Goal: Information Seeking & Learning: Learn about a topic

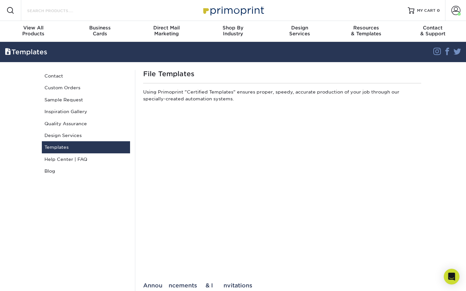
click at [49, 12] on input "Search Products" at bounding box center [58, 11] width 64 height 8
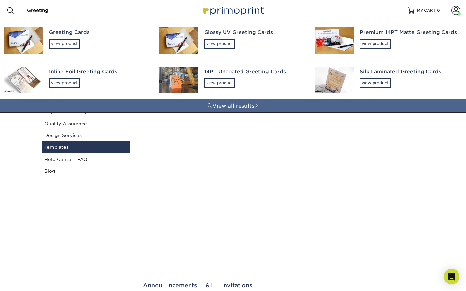
type input "Greeting"
click at [62, 37] on div "Greeting Cards view product" at bounding box center [98, 39] width 98 height 36
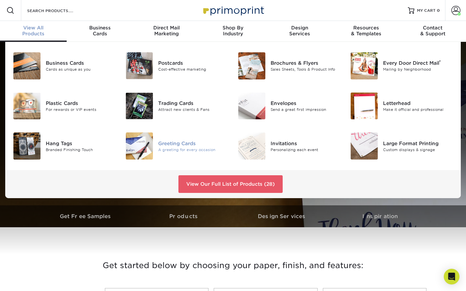
click at [146, 148] on img at bounding box center [139, 145] width 27 height 27
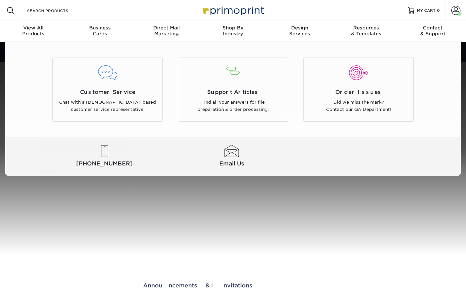
scroll to position [0, 0]
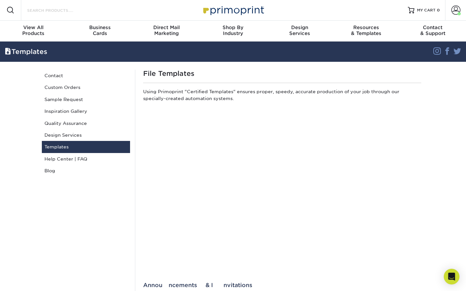
click at [50, 12] on input "Search Products" at bounding box center [58, 10] width 64 height 8
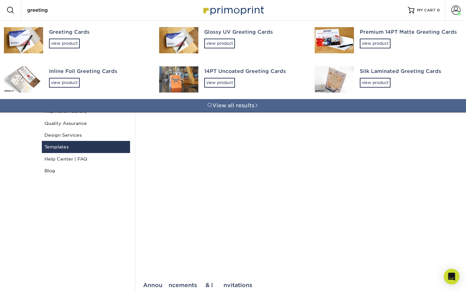
type input "greeting"
click at [56, 36] on div "Greeting Cards view product" at bounding box center [98, 39] width 98 height 36
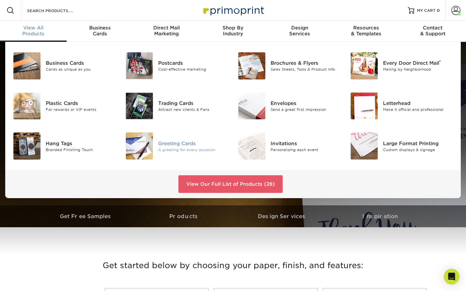
click at [187, 138] on div "Greeting Cards A greeting for every occasion" at bounding box center [195, 145] width 75 height 27
click at [168, 64] on div "Postcards" at bounding box center [193, 62] width 70 height 7
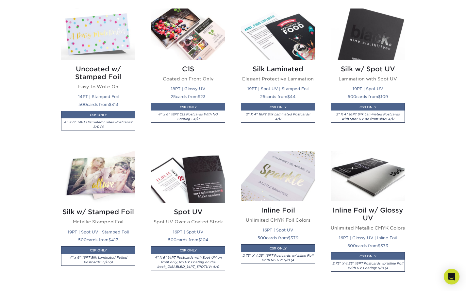
scroll to position [469, 0]
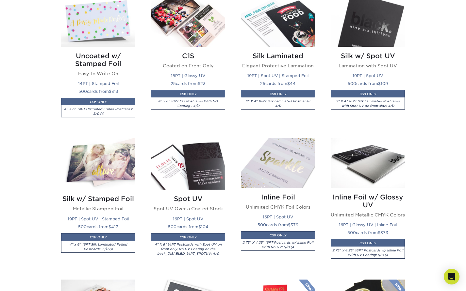
click at [244, 79] on div "Silk Laminated Elegant Protective Lamination 19PT | Spot UV | Stamped Foil 25 c…" at bounding box center [278, 85] width 74 height 76
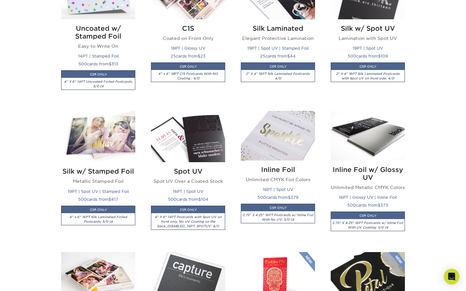
scroll to position [580, 0]
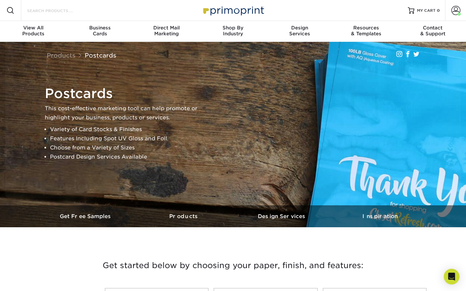
click at [61, 9] on input "Search Products" at bounding box center [58, 11] width 64 height 8
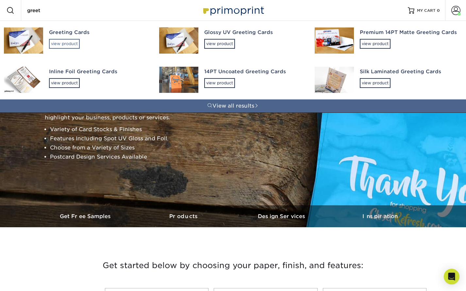
type input "greet"
click at [62, 46] on div "view product" at bounding box center [64, 44] width 31 height 10
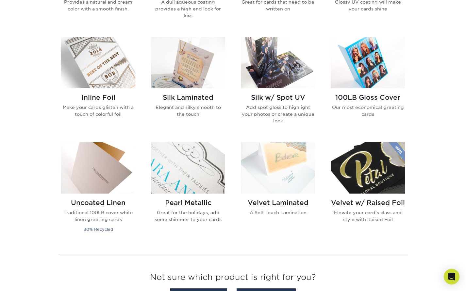
scroll to position [267, 0]
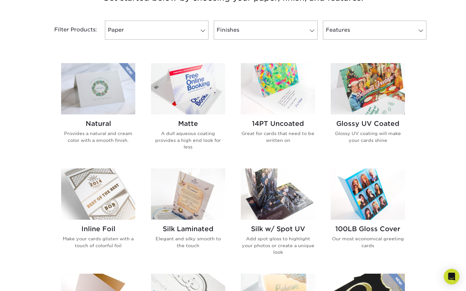
click at [82, 93] on img at bounding box center [98, 88] width 74 height 51
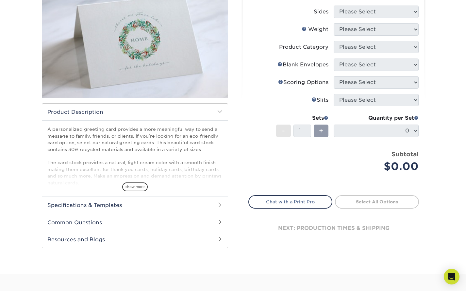
scroll to position [101, 0]
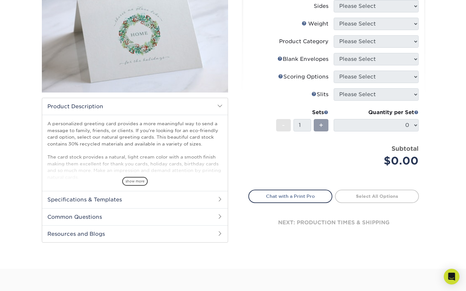
click at [135, 180] on span "show more" at bounding box center [134, 181] width 25 height 9
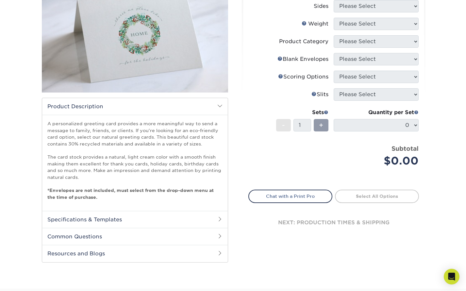
scroll to position [103, 0]
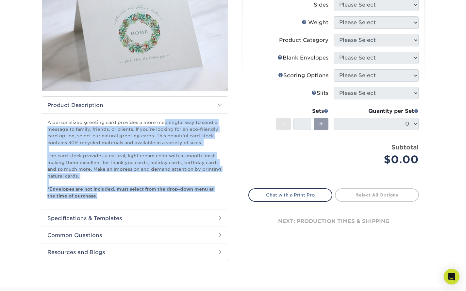
drag, startPoint x: 98, startPoint y: 196, endPoint x: 38, endPoint y: 124, distance: 94.0
click at [38, 124] on div "Products Greeting Cards Natural Greeting Cards show more Templates" at bounding box center [135, 106] width 196 height 309
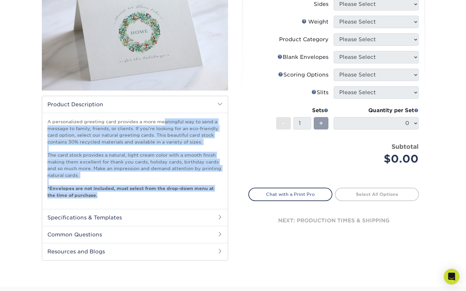
copy p "A personalized greeting card provides a more meaningful way to send a message t…"
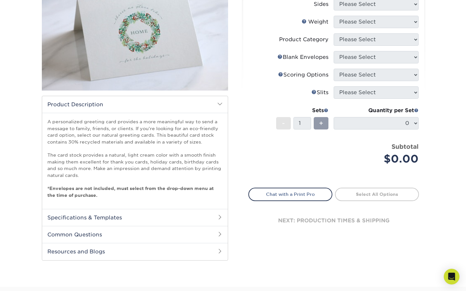
click at [132, 192] on p "A personalized greeting card provides a more meaningful way to send a message t…" at bounding box center [134, 158] width 175 height 80
drag, startPoint x: 72, startPoint y: 194, endPoint x: 38, endPoint y: 186, distance: 34.8
click at [38, 186] on div "Products Greeting Cards Natural Greeting Cards show more Templates" at bounding box center [135, 106] width 196 height 309
copy strong "*Envelopes are not included, must select from the drop-down menu at the time of…"
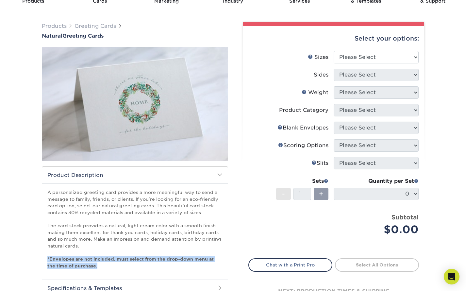
scroll to position [0, 0]
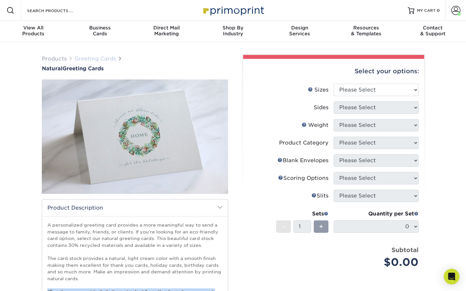
click at [108, 60] on link "Greeting Cards" at bounding box center [96, 59] width 42 height 6
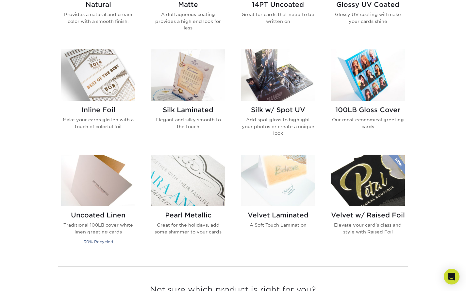
scroll to position [402, 0]
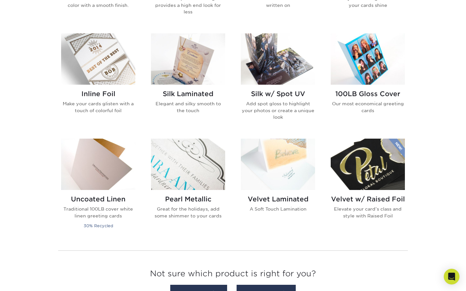
click at [360, 197] on h2 "Velvet w/ Raised Foil" at bounding box center [368, 199] width 74 height 8
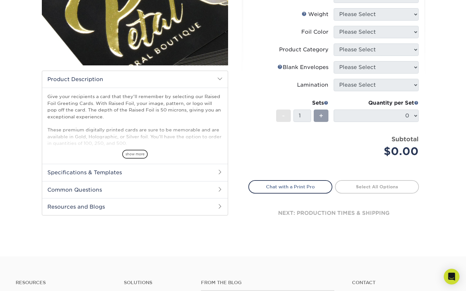
scroll to position [137, 0]
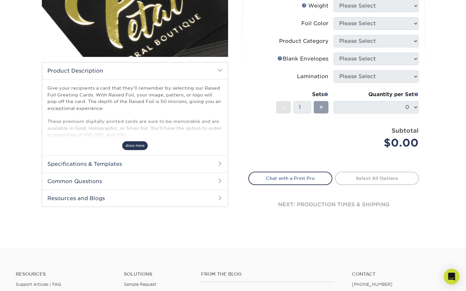
click at [139, 147] on span "show more" at bounding box center [134, 145] width 25 height 9
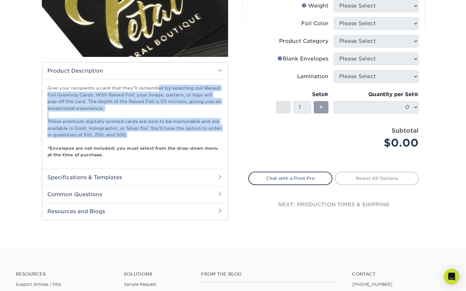
drag, startPoint x: 48, startPoint y: 88, endPoint x: 137, endPoint y: 131, distance: 98.8
click at [141, 133] on p "Give your recipients a card that they'll remember by selecting our Raised Foil …" at bounding box center [134, 121] width 175 height 73
copy p "Give your recipients a card that they'll remember by selecting our Raised Foil …"
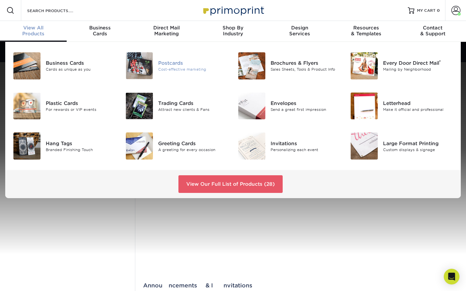
click at [193, 61] on div "Postcards" at bounding box center [193, 62] width 70 height 7
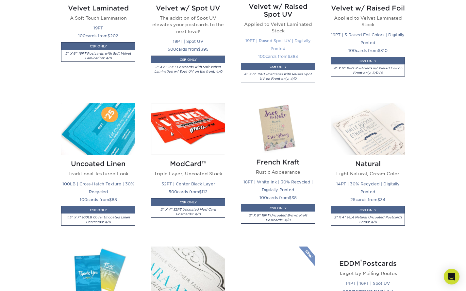
scroll to position [815, 0]
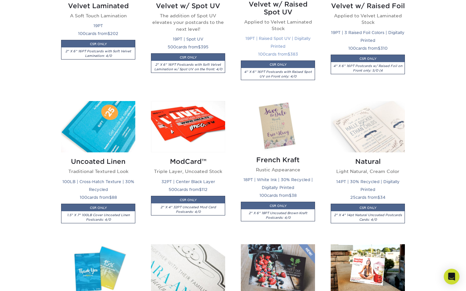
click at [267, 9] on h2 "Velvet w/ Raised Spot UV" at bounding box center [278, 8] width 74 height 16
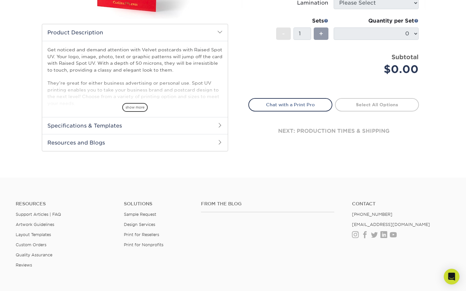
scroll to position [177, 0]
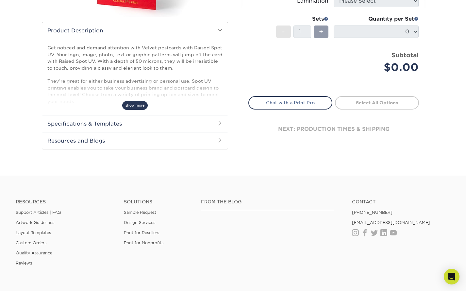
click at [136, 106] on span "show more" at bounding box center [134, 105] width 25 height 9
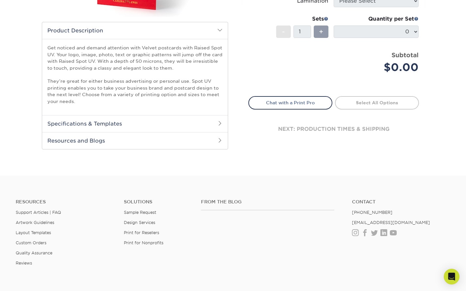
drag, startPoint x: 49, startPoint y: 48, endPoint x: 66, endPoint y: 53, distance: 17.3
click at [115, 66] on p "Get noticed and demand attention with Velvet postcards with Raised Spot UV. You…" at bounding box center [134, 74] width 175 height 60
drag, startPoint x: 58, startPoint y: 52, endPoint x: 49, endPoint y: 49, distance: 10.3
click at [58, 52] on p "Get noticed and demand attention with Velvet postcards with Raised Spot UV. You…" at bounding box center [134, 74] width 175 height 60
click at [46, 47] on div "Get noticed and demand attention with Velvet postcards with Raised Spot UV. You…" at bounding box center [135, 77] width 186 height 76
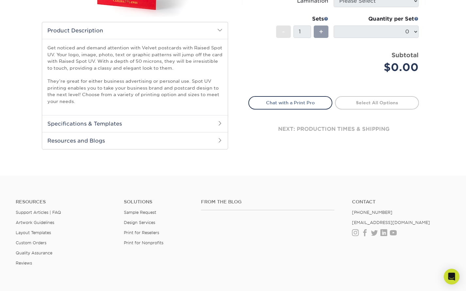
drag, startPoint x: 47, startPoint y: 47, endPoint x: 176, endPoint y: 65, distance: 131.0
click at [176, 65] on div "Get noticed and demand attention with Velvet postcards with Raised Spot UV. You…" at bounding box center [135, 77] width 186 height 76
click at [49, 47] on p "Get noticed and demand attention with Velvet postcards with Raised Spot UV. You…" at bounding box center [134, 74] width 175 height 60
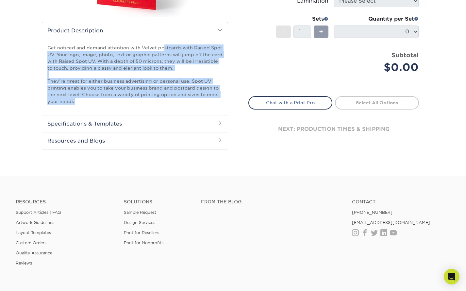
drag, startPoint x: 48, startPoint y: 47, endPoint x: 196, endPoint y: 99, distance: 157.2
click at [196, 99] on p "Get noticed and demand attention with Velvet postcards with Raised Spot UV. You…" at bounding box center [134, 74] width 175 height 60
copy p "Get noticed and demand attention with Velvet postcards with Raised Spot UV. You…"
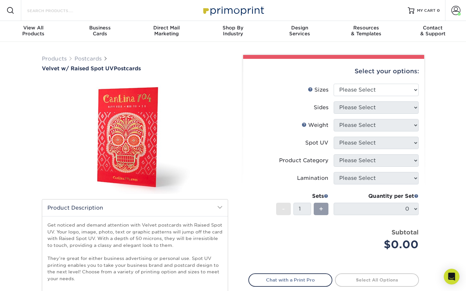
click at [55, 11] on input "Search Products" at bounding box center [58, 11] width 64 height 8
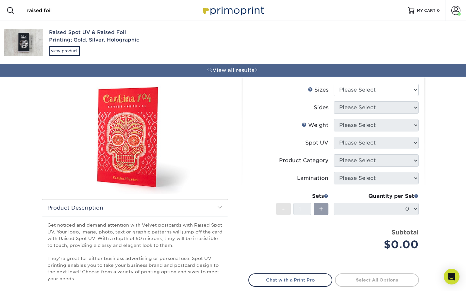
drag, startPoint x: 57, startPoint y: 11, endPoint x: 42, endPoint y: 10, distance: 14.4
click at [41, 11] on input "raised foil" at bounding box center [58, 11] width 64 height 8
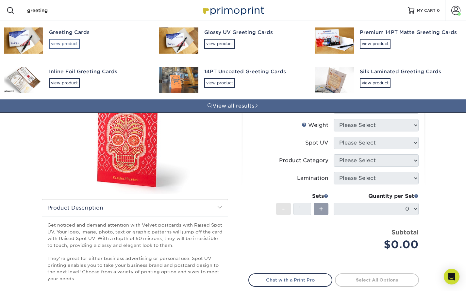
type input "greeting"
click at [50, 44] on div "view product" at bounding box center [64, 44] width 31 height 10
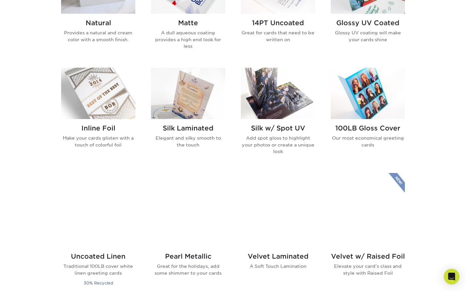
scroll to position [415, 0]
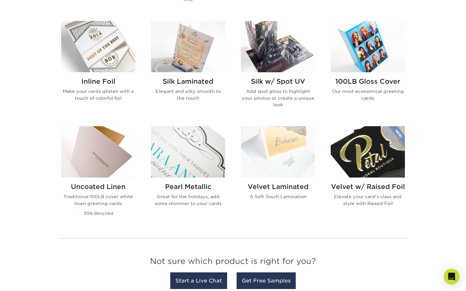
click at [343, 158] on img at bounding box center [368, 151] width 74 height 51
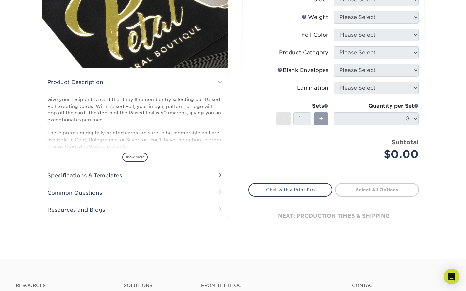
scroll to position [132, 0]
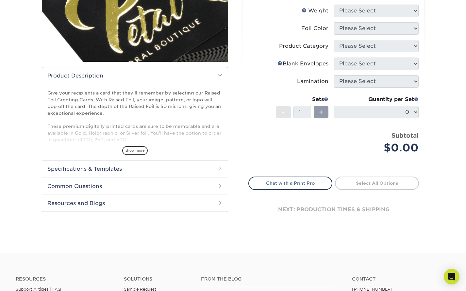
drag, startPoint x: 132, startPoint y: 151, endPoint x: 148, endPoint y: 159, distance: 17.7
click at [132, 151] on span "show more" at bounding box center [134, 150] width 25 height 9
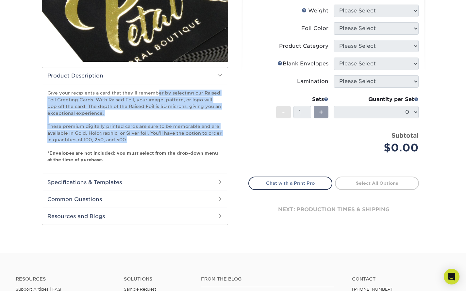
drag, startPoint x: 47, startPoint y: 92, endPoint x: 150, endPoint y: 138, distance: 112.5
click at [150, 138] on p "Give your recipients a card that they'll remember by selecting our Raised Foil …" at bounding box center [134, 126] width 175 height 73
copy p "Give your recipients a card that they'll remember by selecting our Raised Foil …"
